Goal: Check status

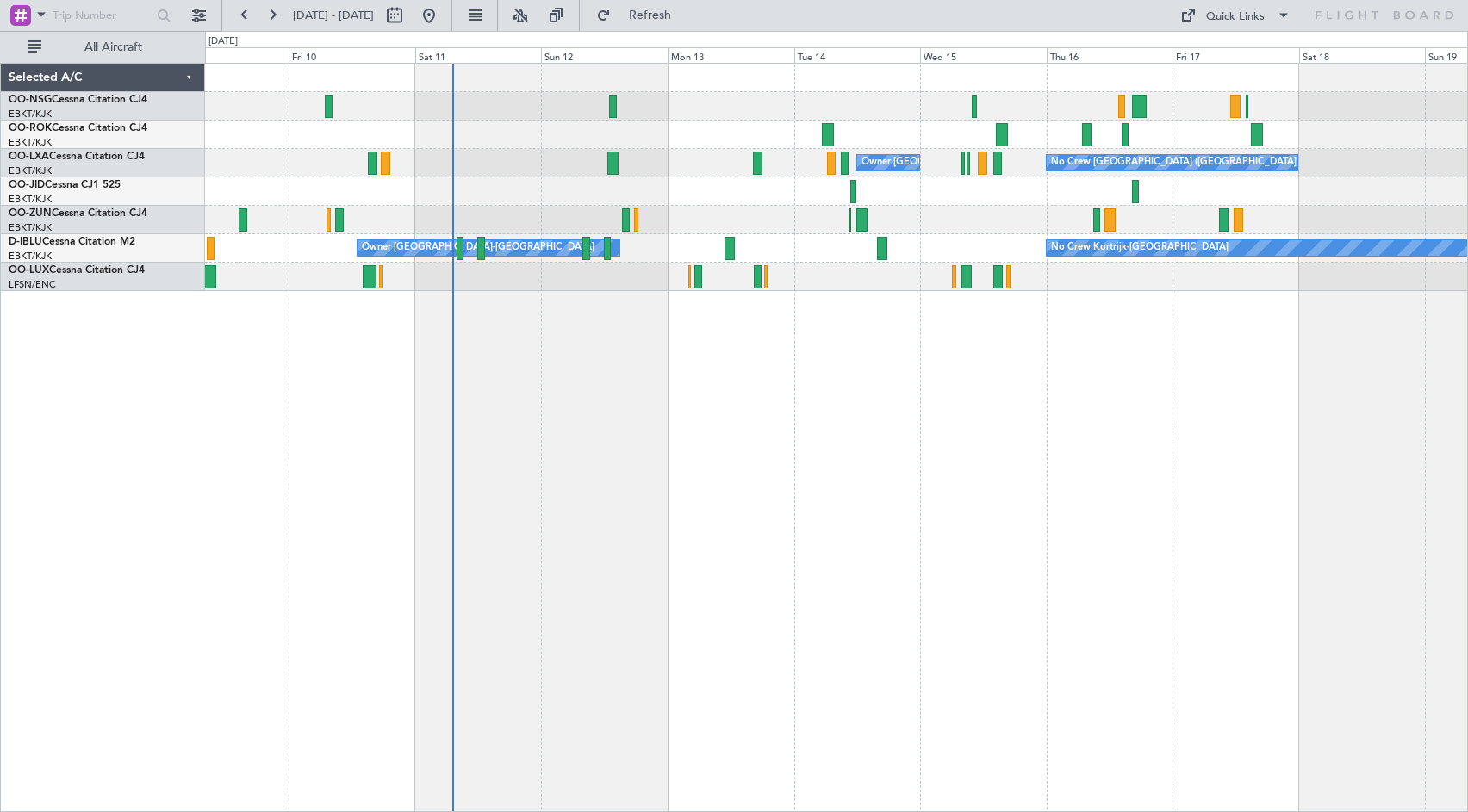
click at [926, 335] on div "No Crew [GEOGRAPHIC_DATA] ([GEOGRAPHIC_DATA] National) Owner [GEOGRAPHIC_DATA]-…" at bounding box center [836, 437] width 1263 height 749
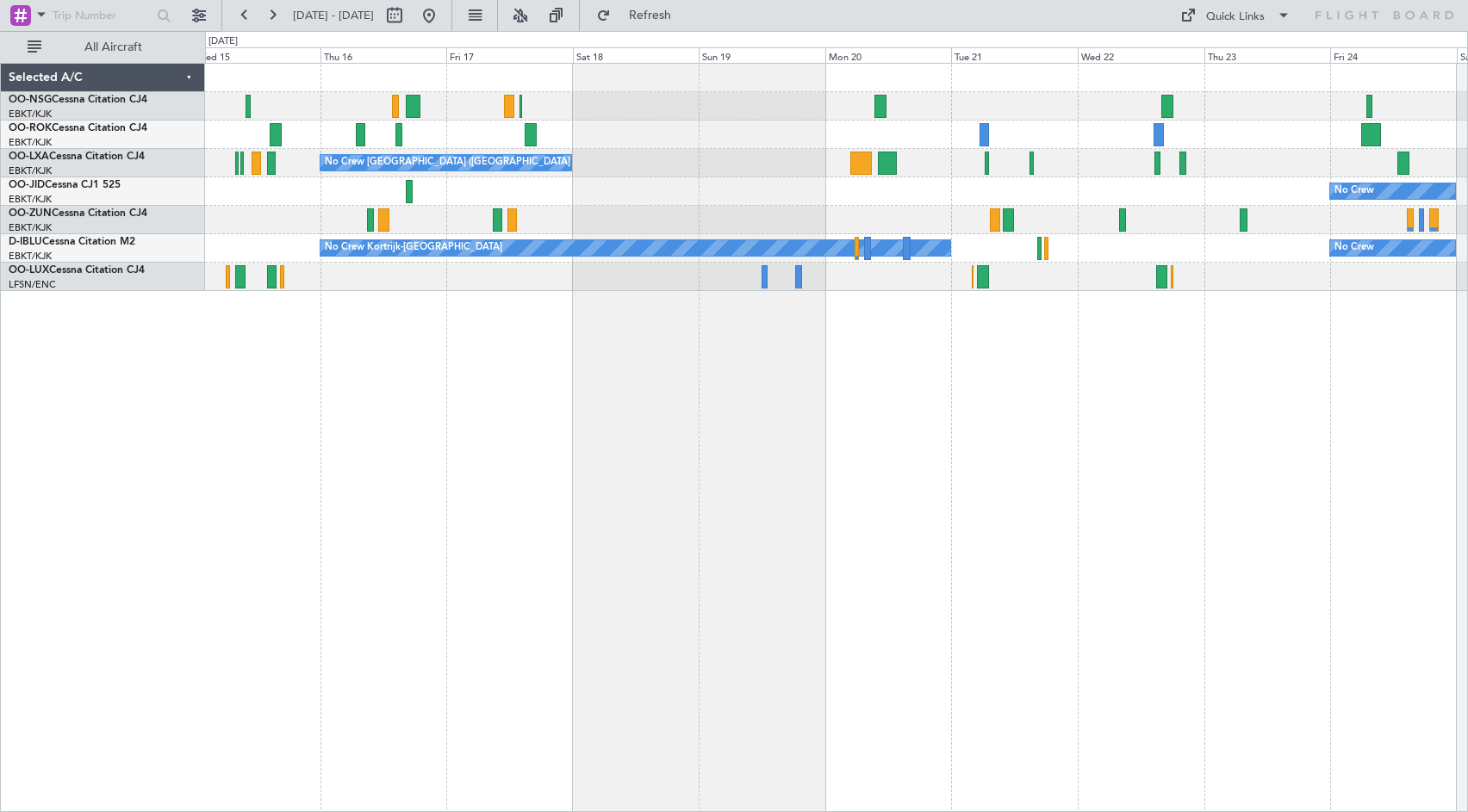
click at [524, 191] on div "No Crew Planned Maint [GEOGRAPHIC_DATA]-[GEOGRAPHIC_DATA]" at bounding box center [835, 192] width 1262 height 28
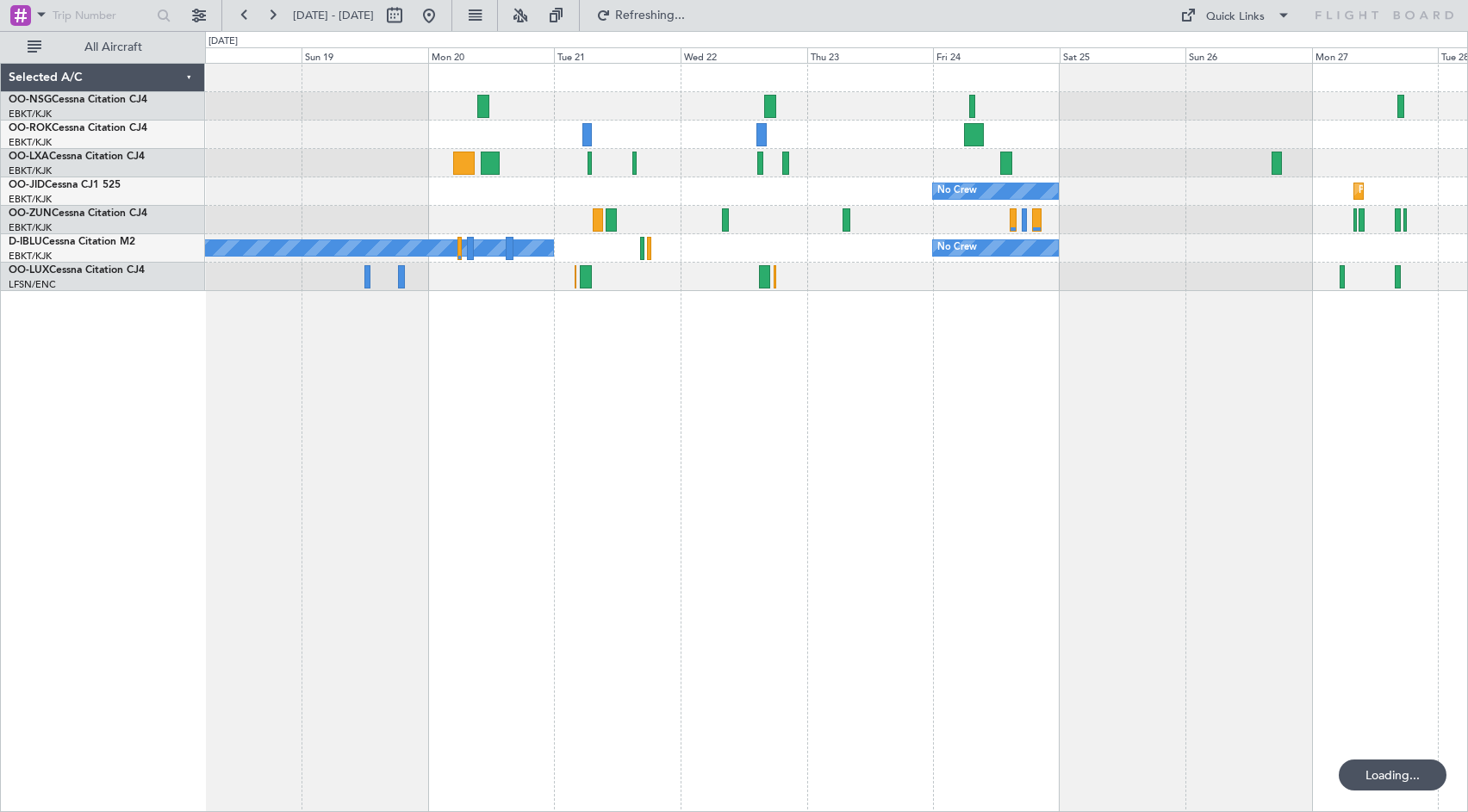
click at [664, 190] on div "No Crew Planned Maint [GEOGRAPHIC_DATA]-[GEOGRAPHIC_DATA]" at bounding box center [835, 192] width 1262 height 28
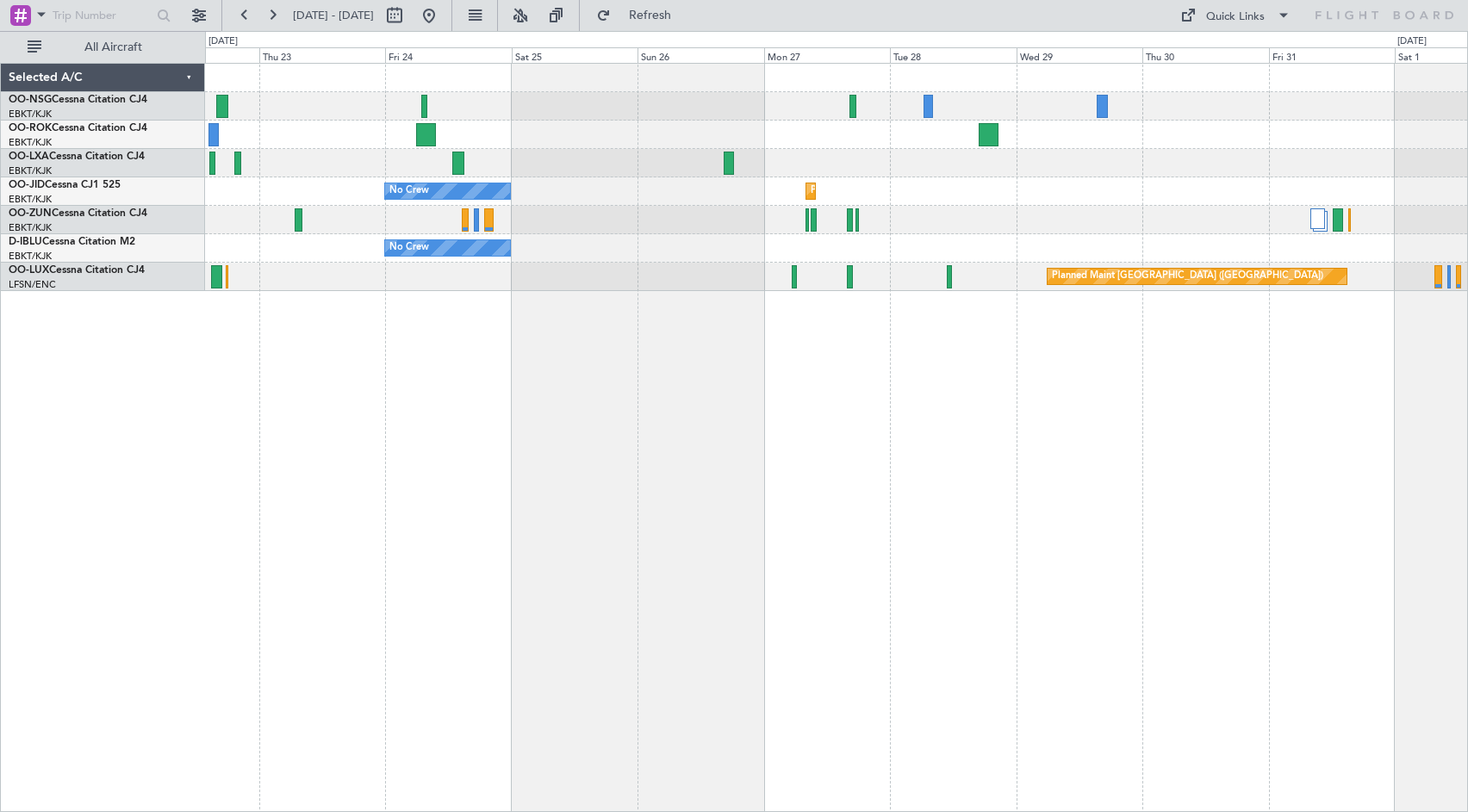
click at [699, 270] on div "Planned Maint Kortrijk-[GEOGRAPHIC_DATA] No Crew No Crew No Crew Kortrijk-[GEOG…" at bounding box center [835, 178] width 1262 height 228
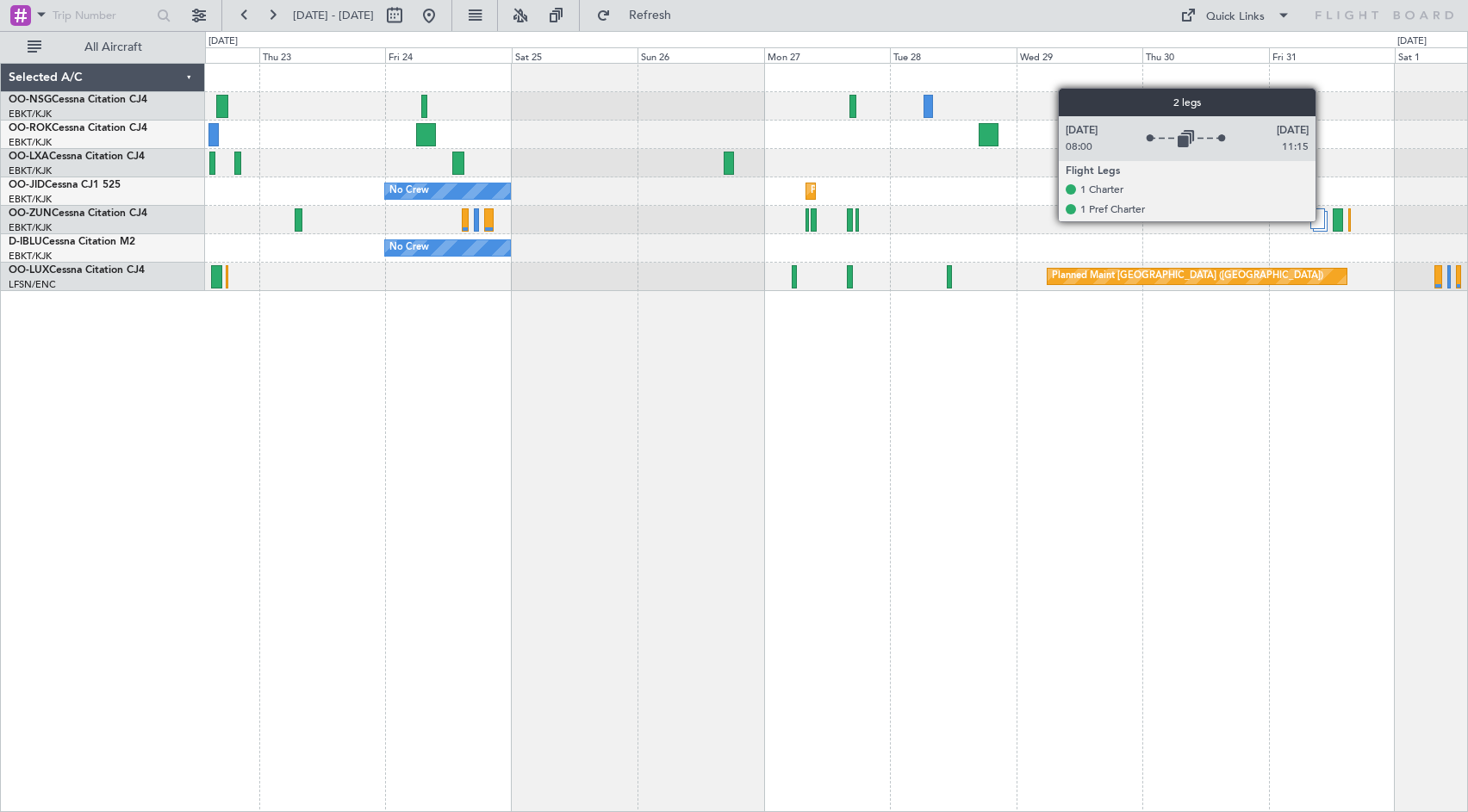
click at [1323, 221] on div at bounding box center [1318, 219] width 15 height 21
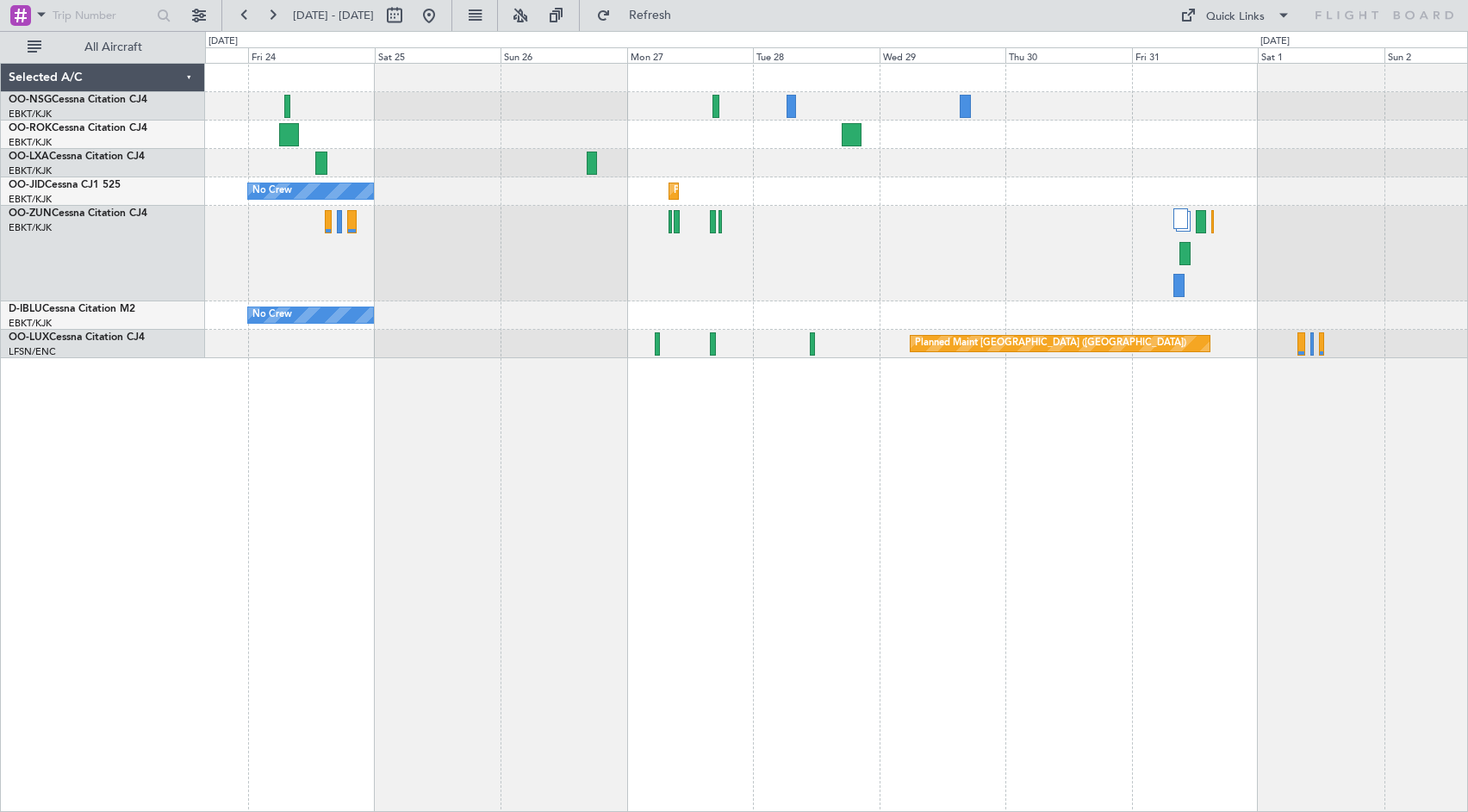
click at [998, 158] on div "Planned Maint Kortrijk-[GEOGRAPHIC_DATA] No Crew No Crew Planned Maint [GEOGRAP…" at bounding box center [835, 211] width 1262 height 295
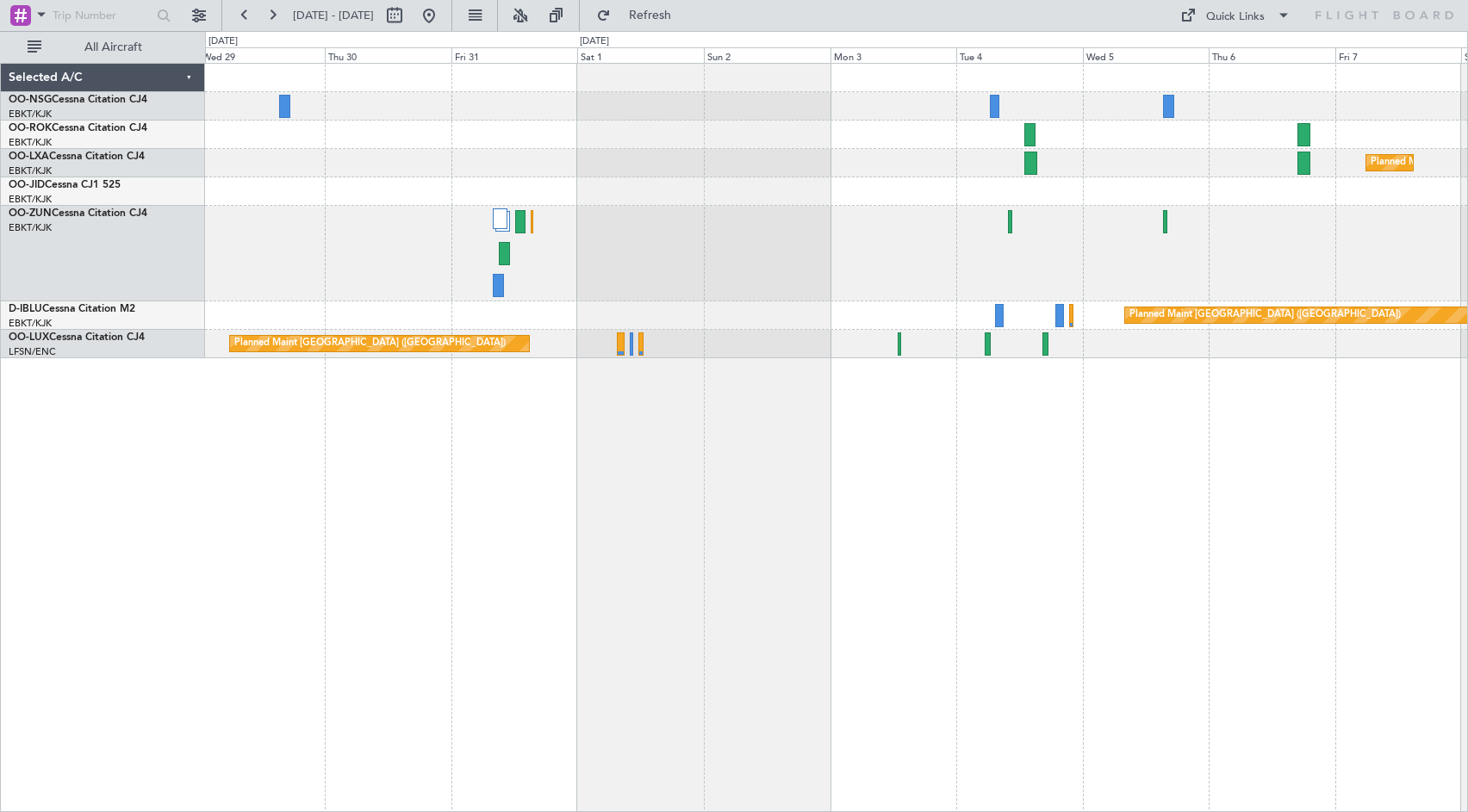
click at [558, 138] on div at bounding box center [835, 135] width 1262 height 28
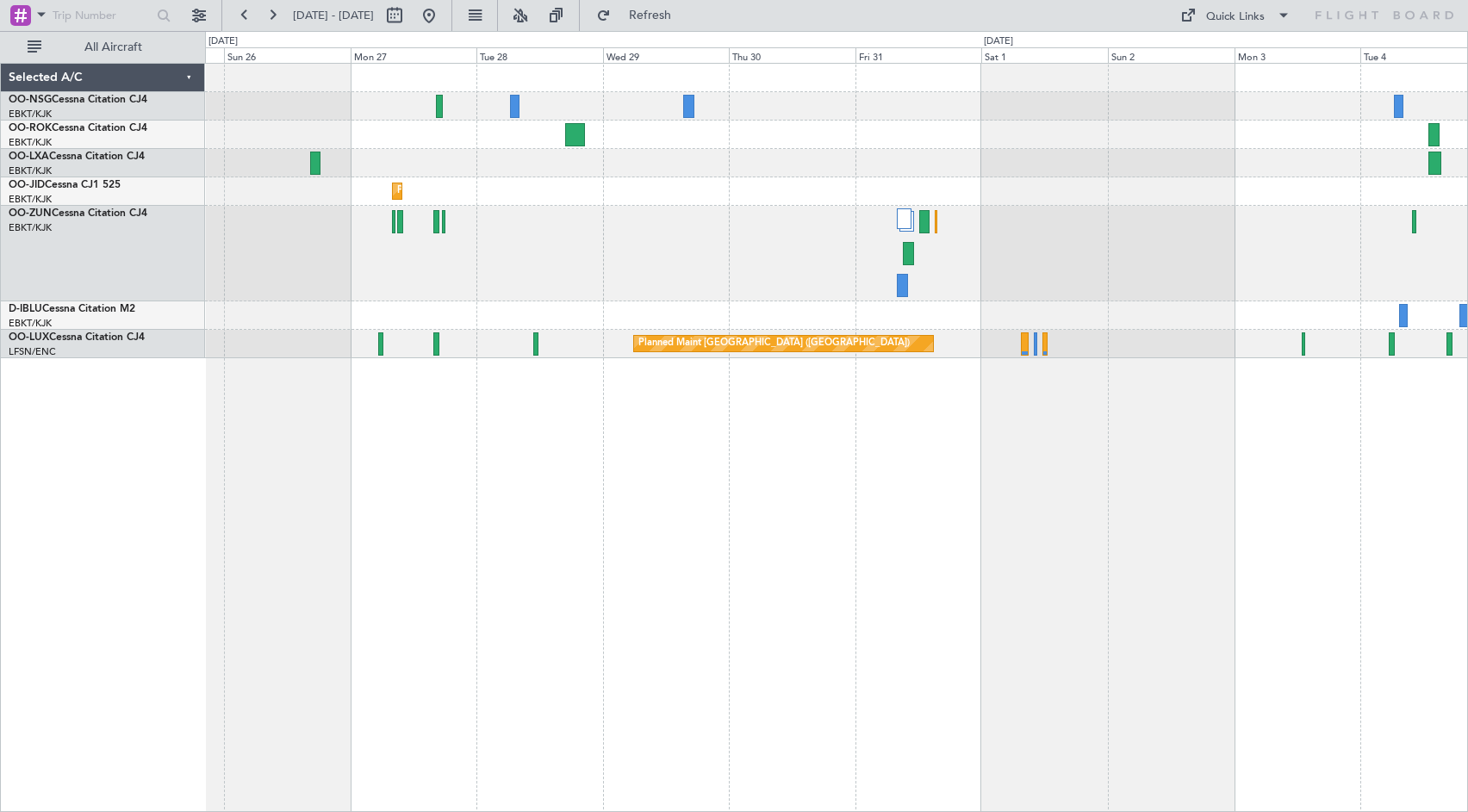
click at [1382, 191] on div "Planned Maint Kortrijk-[GEOGRAPHIC_DATA] No Crew" at bounding box center [835, 192] width 1262 height 28
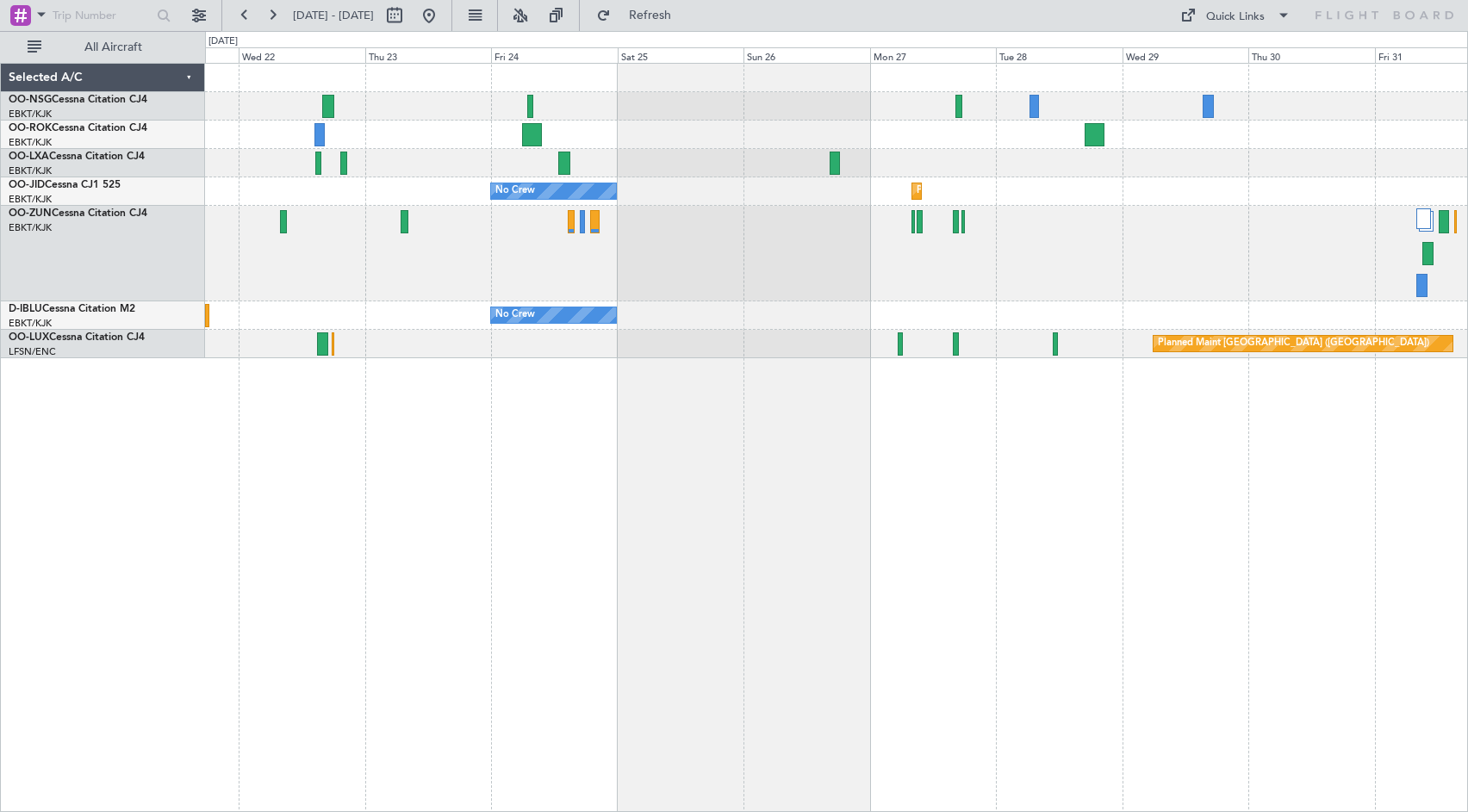
click at [1073, 213] on div at bounding box center [835, 254] width 1262 height 96
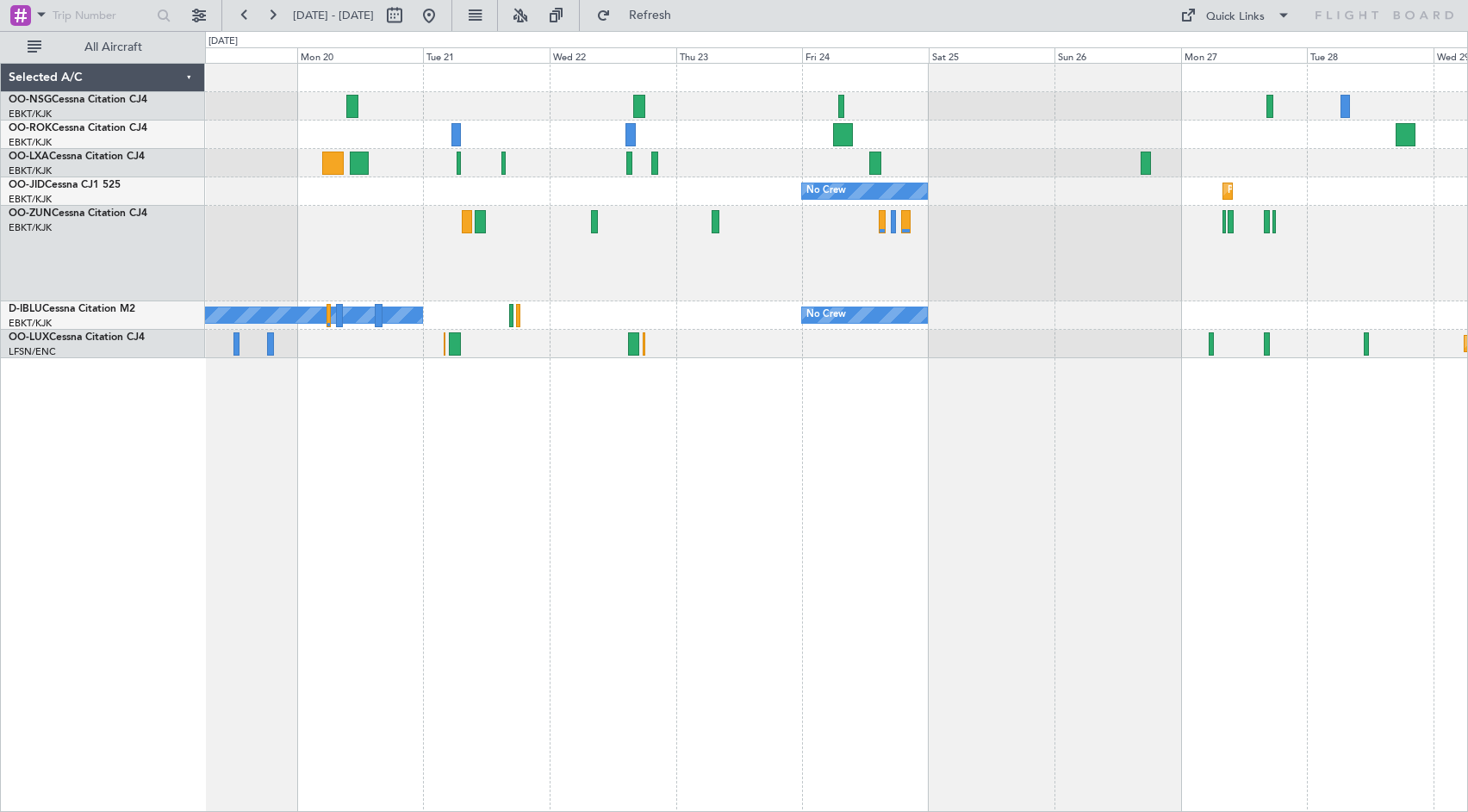
click at [1044, 276] on div at bounding box center [835, 254] width 1262 height 96
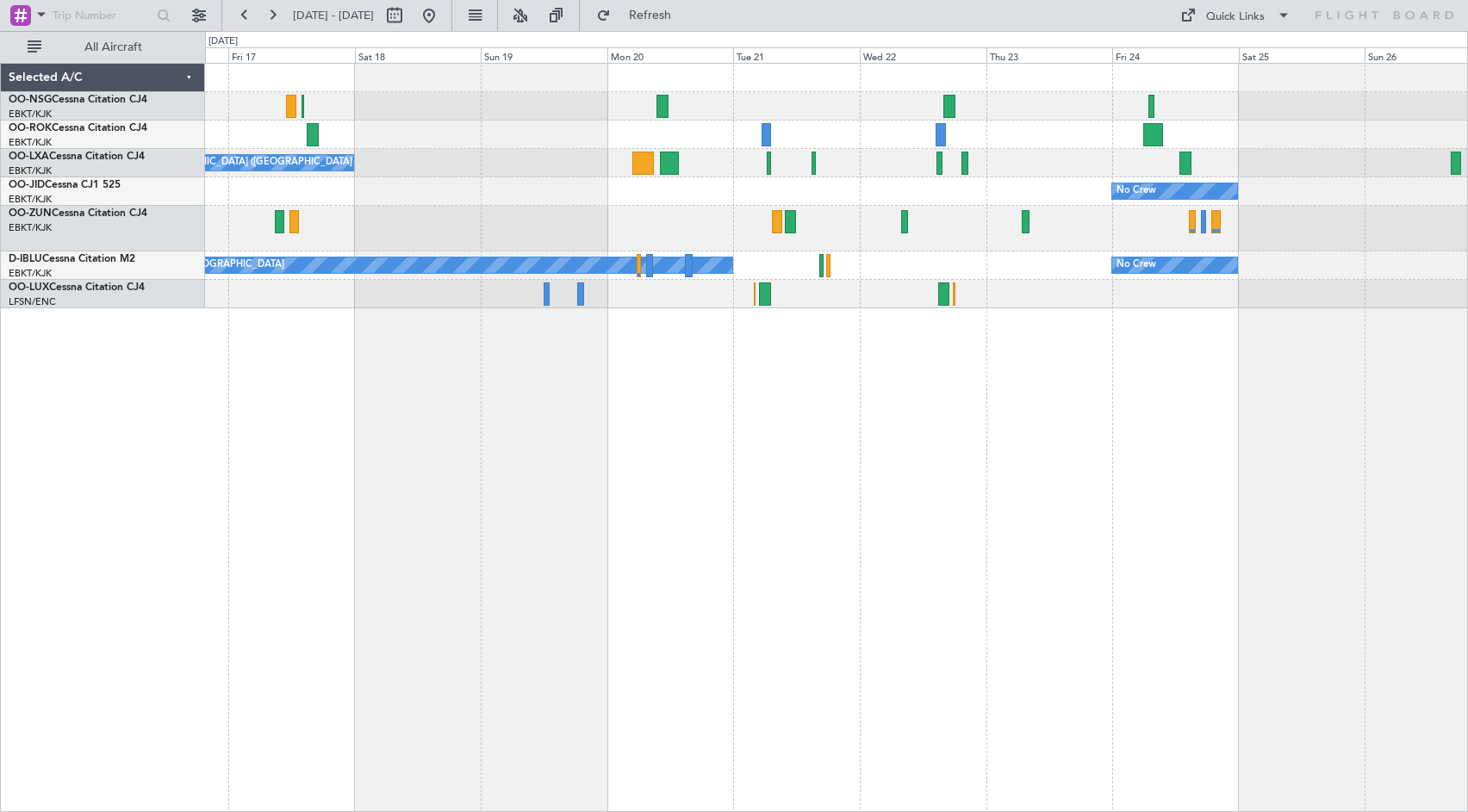
click at [703, 438] on div "No Crew [GEOGRAPHIC_DATA] ([GEOGRAPHIC_DATA] National) Owner [GEOGRAPHIC_DATA]-…" at bounding box center [836, 437] width 1263 height 749
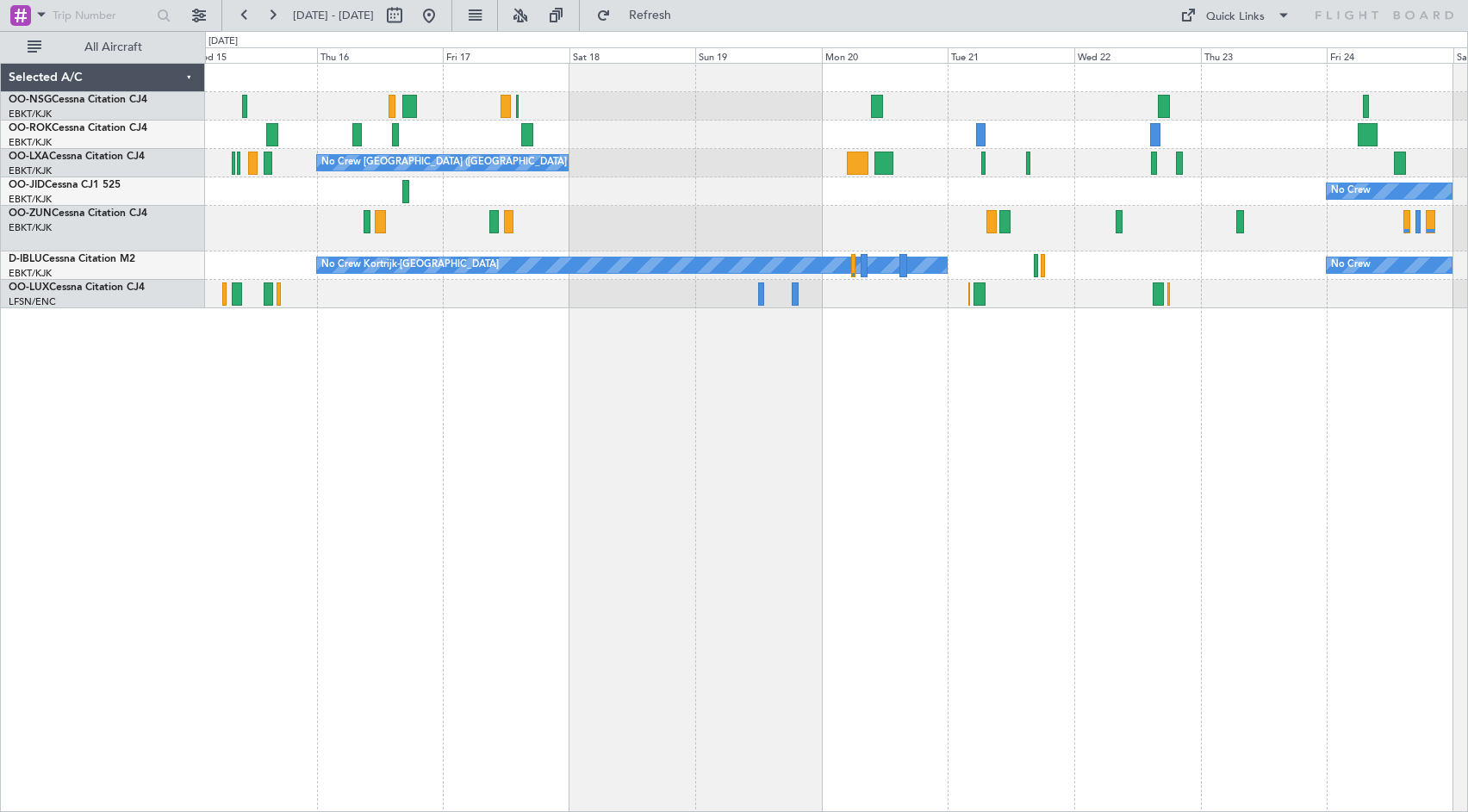
click at [720, 434] on div "No Crew [GEOGRAPHIC_DATA] ([GEOGRAPHIC_DATA] National) Owner [GEOGRAPHIC_DATA]-…" at bounding box center [836, 437] width 1263 height 749
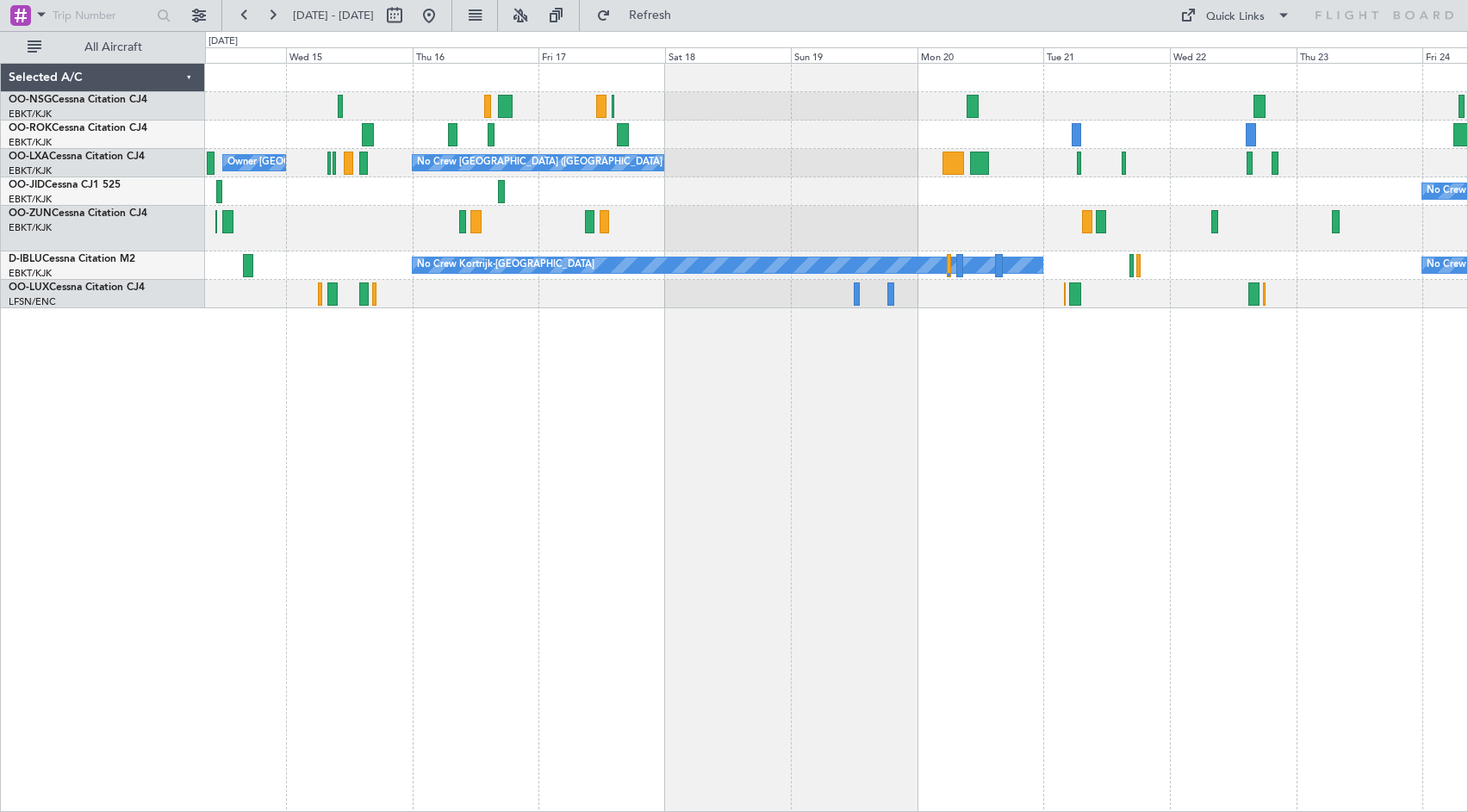
click at [689, 445] on div "No Crew [GEOGRAPHIC_DATA] ([GEOGRAPHIC_DATA] National) Owner [GEOGRAPHIC_DATA]-…" at bounding box center [836, 437] width 1263 height 749
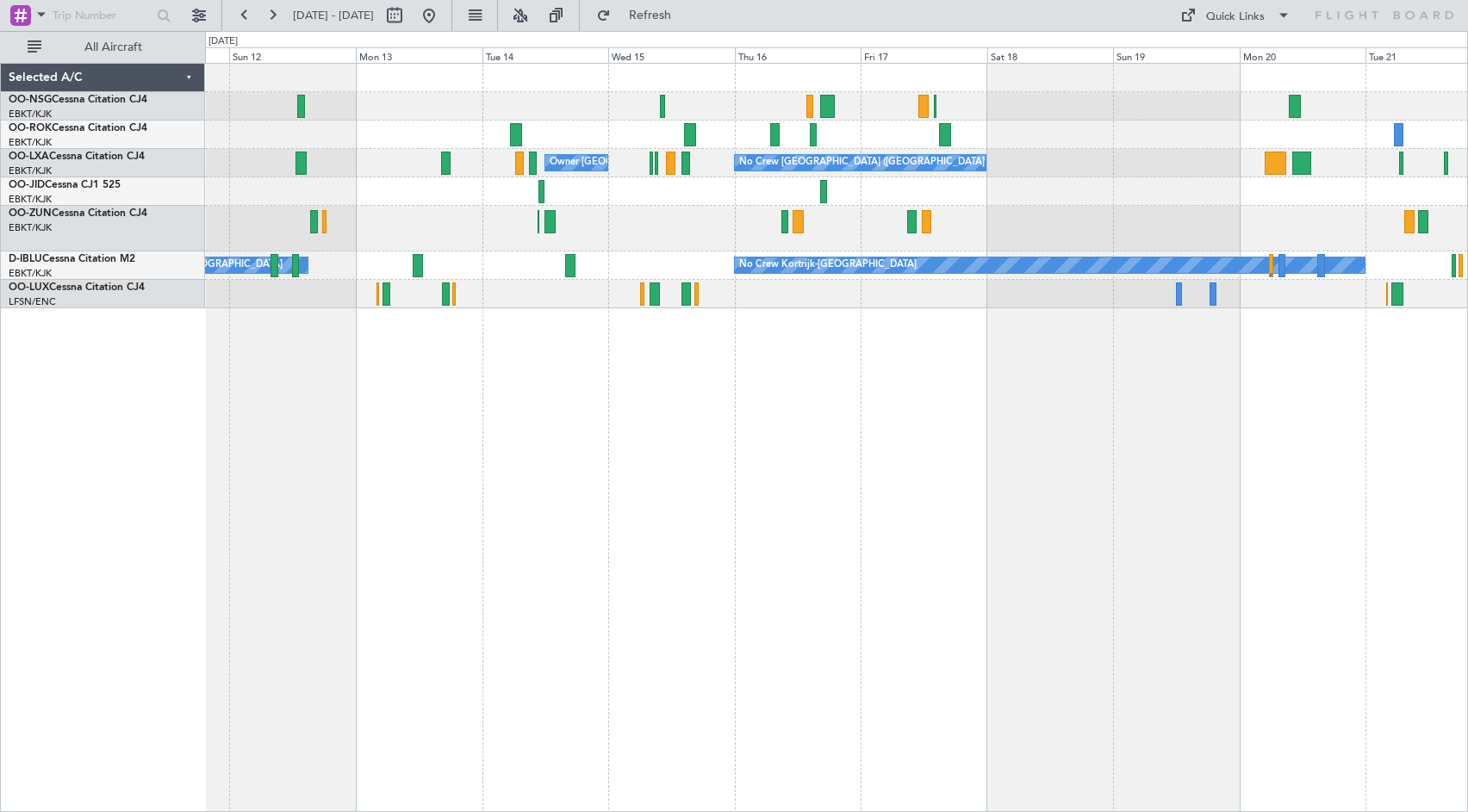
click at [1011, 436] on div "No Crew [GEOGRAPHIC_DATA] ([GEOGRAPHIC_DATA] National) Owner [GEOGRAPHIC_DATA]-…" at bounding box center [836, 437] width 1263 height 749
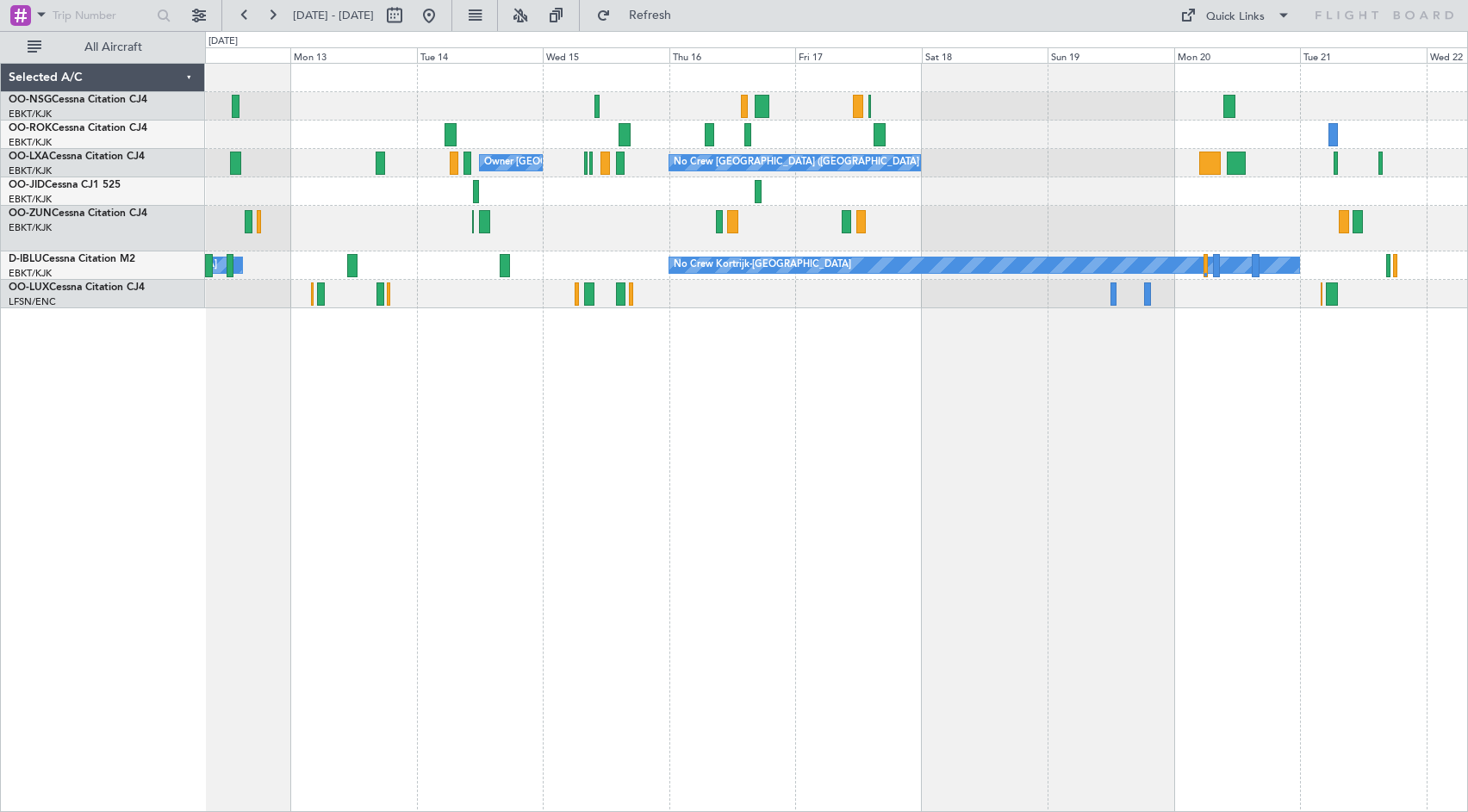
click at [1066, 142] on div at bounding box center [835, 135] width 1262 height 28
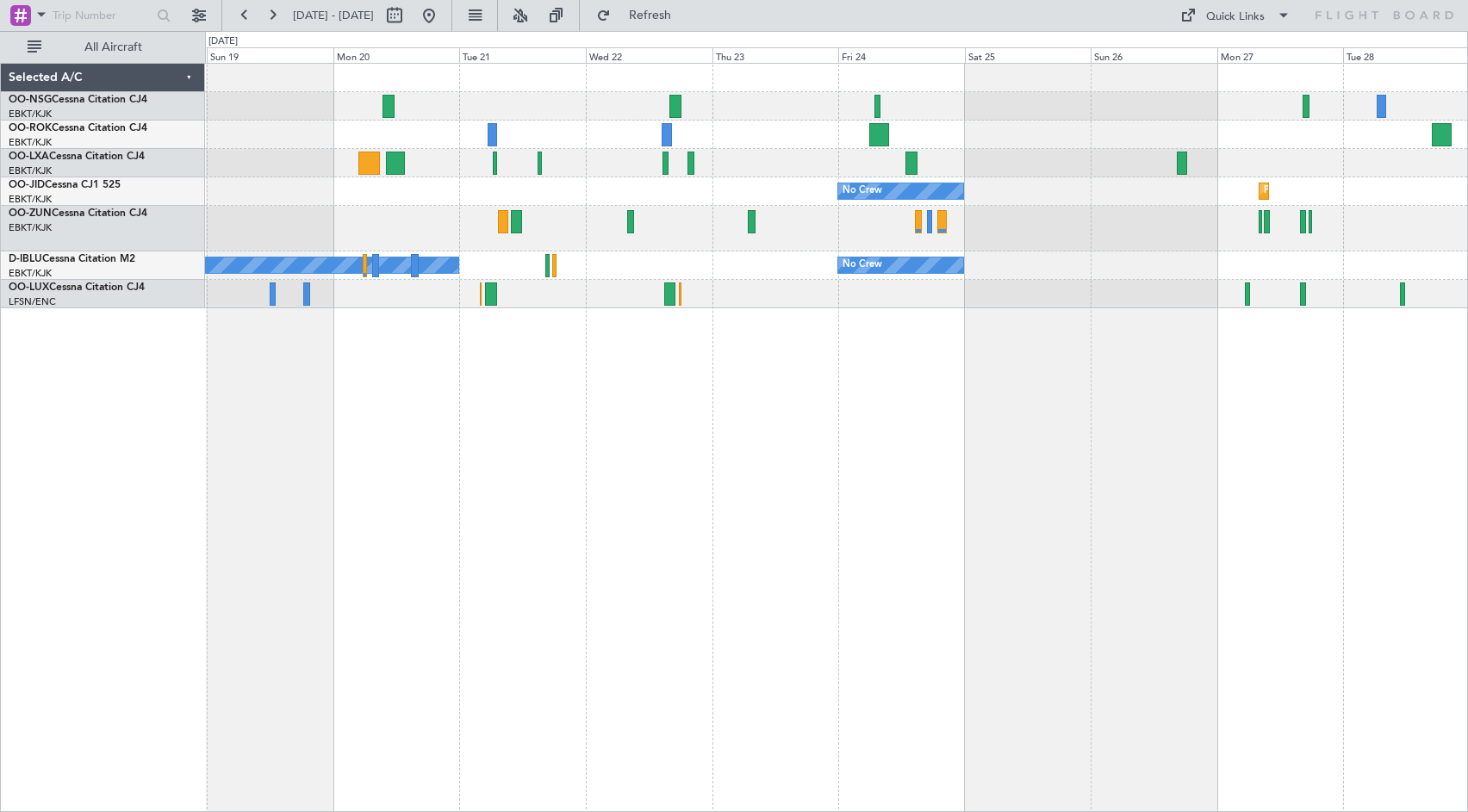
click at [546, 122] on div "No Crew [GEOGRAPHIC_DATA] ([GEOGRAPHIC_DATA] National) No Crew Planned Maint [G…" at bounding box center [835, 186] width 1262 height 245
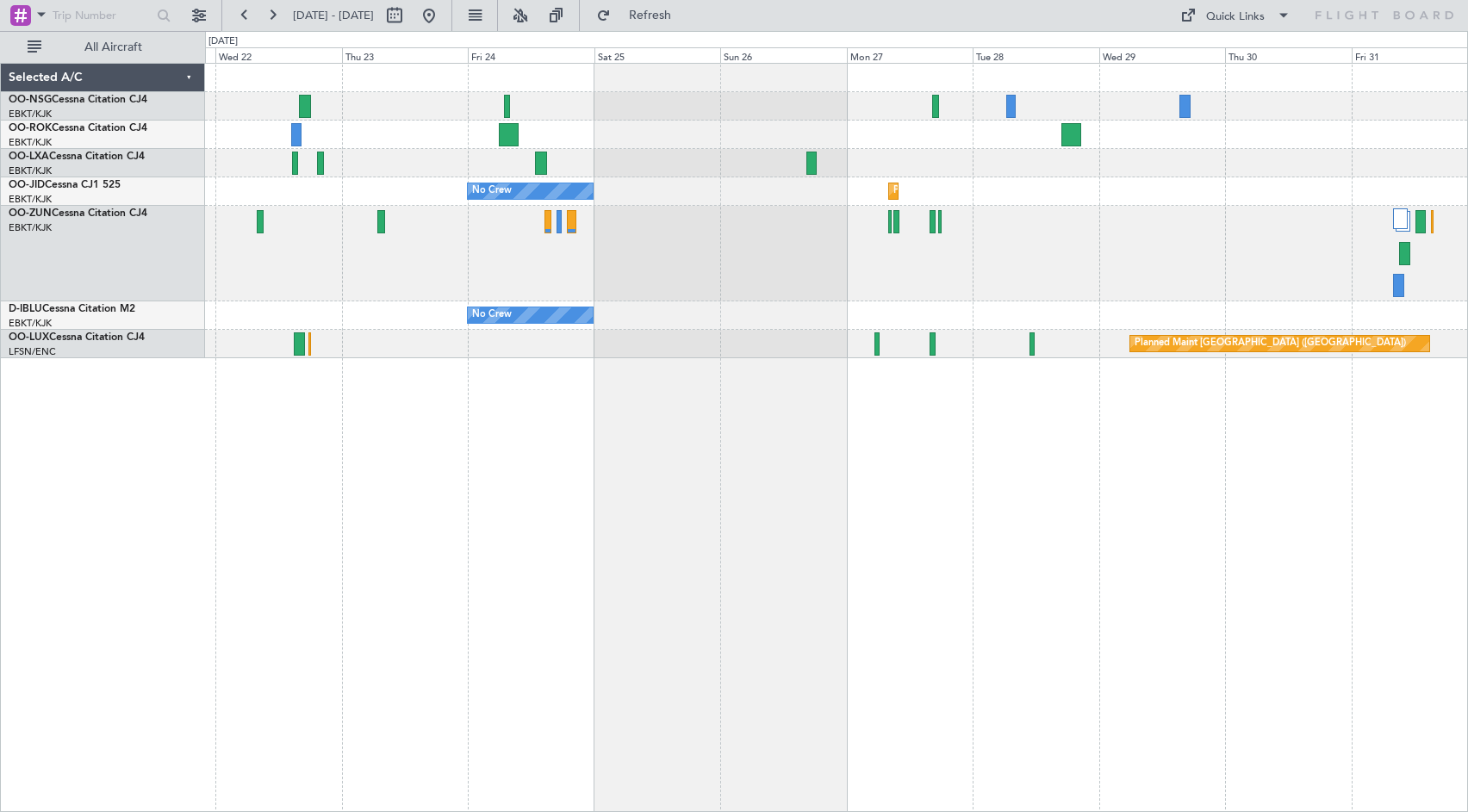
click at [788, 133] on div at bounding box center [835, 135] width 1262 height 28
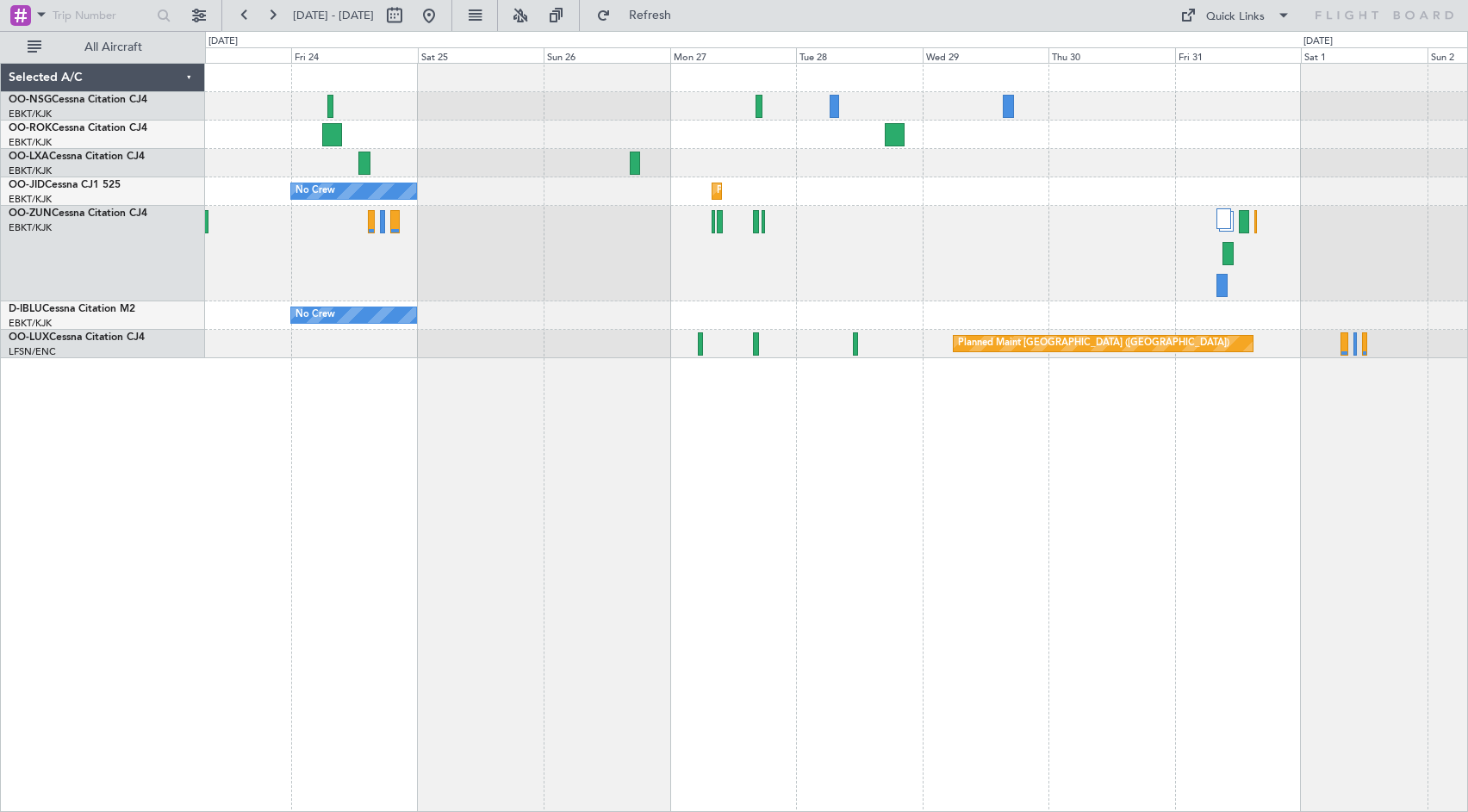
click at [479, 176] on div "No Crew Planned Maint [GEOGRAPHIC_DATA]-[GEOGRAPHIC_DATA] No Crew No Crew Kortr…" at bounding box center [835, 211] width 1262 height 295
